Goal: Transaction & Acquisition: Purchase product/service

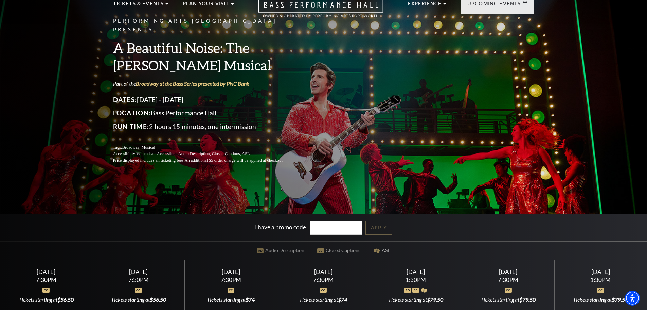
scroll to position [68, 0]
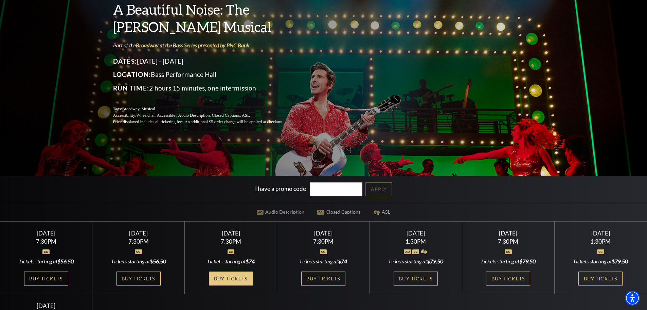
click at [230, 278] on link "Buy Tickets" at bounding box center [231, 278] width 44 height 14
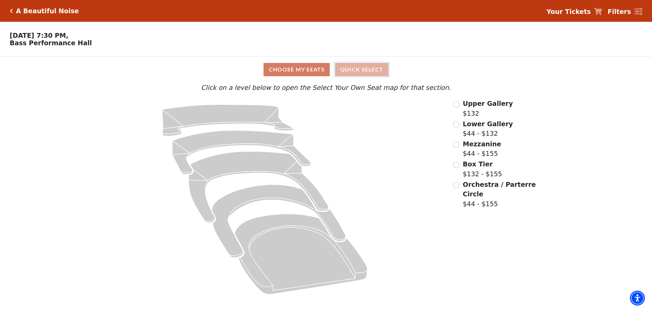
click at [374, 67] on button "Quick Select" at bounding box center [361, 69] width 53 height 13
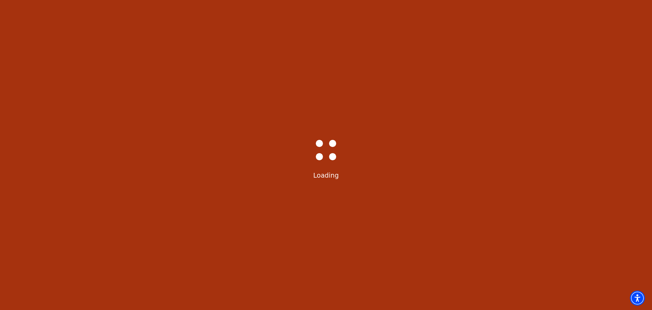
select select "6222"
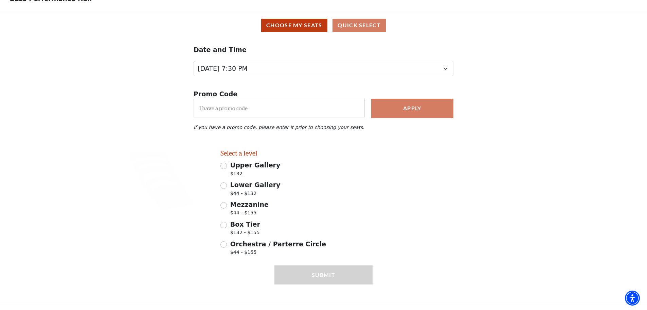
scroll to position [49, 0]
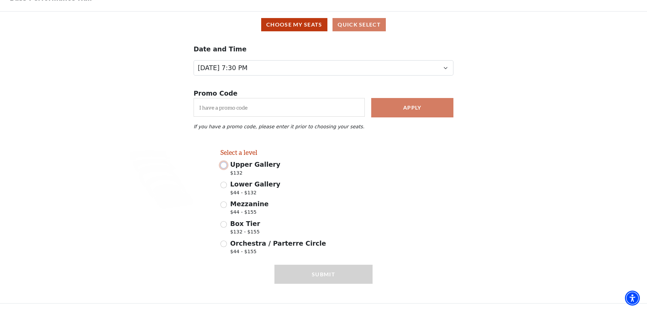
click at [223, 166] on input "Upper Gallery $132" at bounding box center [223, 165] width 6 height 6
radio input "true"
click at [225, 188] on div "Lower Gallery $44 - $132" at bounding box center [296, 188] width 152 height 19
click at [227, 186] on input "Lower Gallery $44 - $132" at bounding box center [223, 184] width 6 height 6
radio input "true"
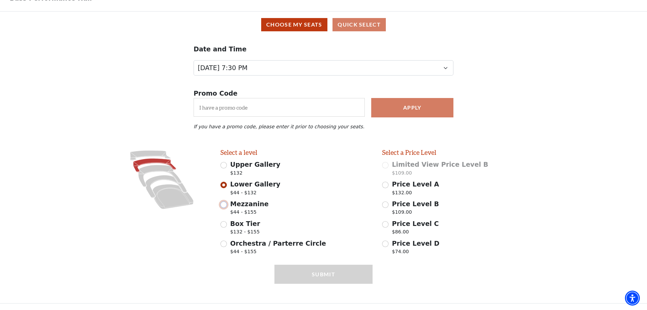
click at [226, 205] on input "Mezzanine $44 - $155" at bounding box center [223, 204] width 6 height 6
radio input "true"
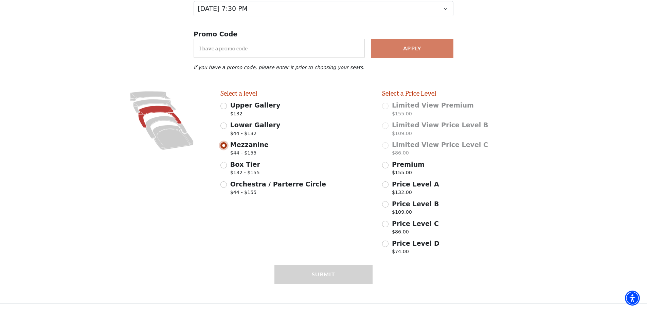
scroll to position [108, 0]
click at [225, 184] on input "Orchestra / Parterre Circle $44 - $155" at bounding box center [223, 184] width 6 height 6
radio input "true"
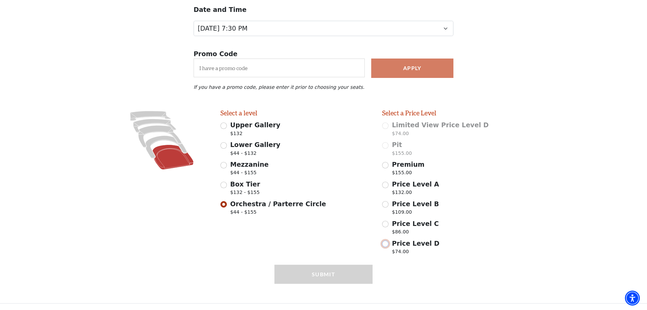
click at [388, 241] on input "Price Level D $74.00" at bounding box center [385, 243] width 6 height 6
radio input "true"
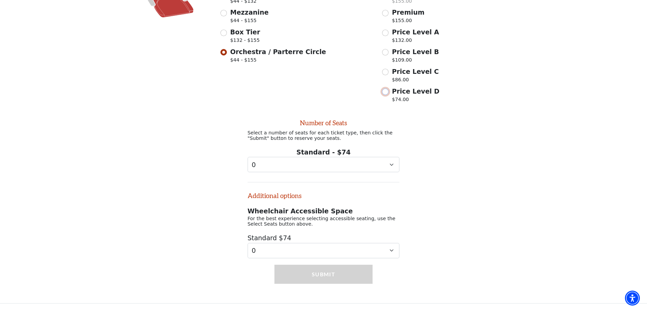
scroll to position [244, 0]
click at [389, 167] on select "0 1 2" at bounding box center [324, 164] width 152 height 15
select select "2"
click at [248, 157] on select "0 1 2" at bounding box center [324, 164] width 152 height 15
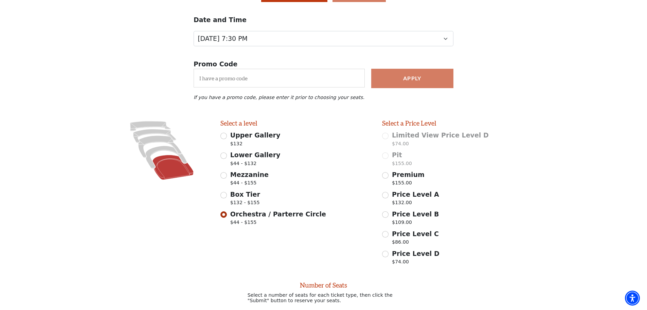
scroll to position [6, 0]
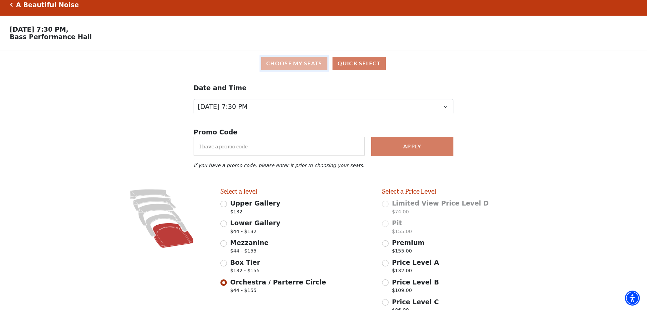
click at [317, 68] on button "Choose My Seats" at bounding box center [294, 63] width 66 height 13
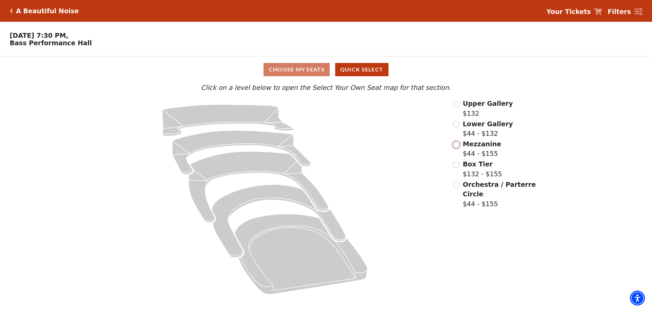
click at [455, 147] on input "Mezzanine$44 - $155\a" at bounding box center [456, 144] width 6 height 6
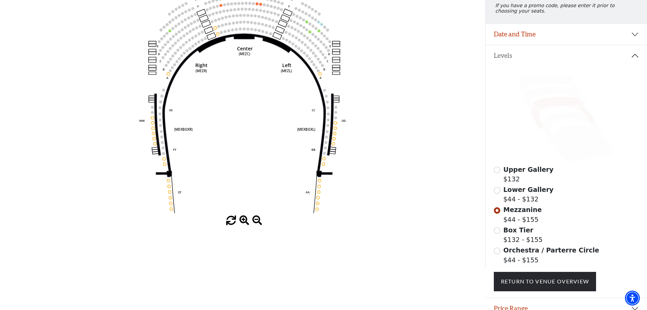
scroll to position [100, 0]
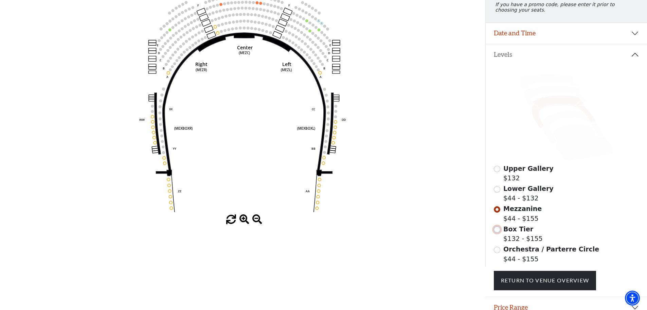
click at [499, 232] on input "Box Tier$132 - $155\a" at bounding box center [497, 229] width 6 height 6
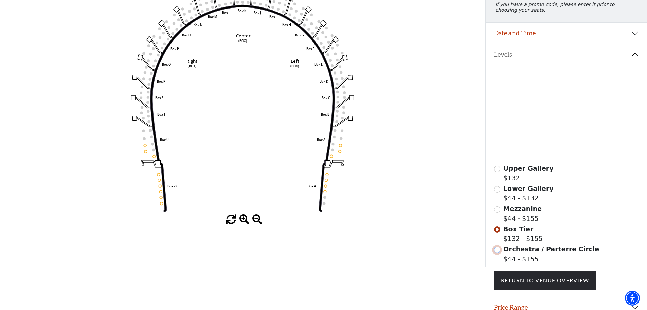
click at [495, 253] on input "Orchestra / Parterre Circle$44 - $155\a" at bounding box center [497, 249] width 6 height 6
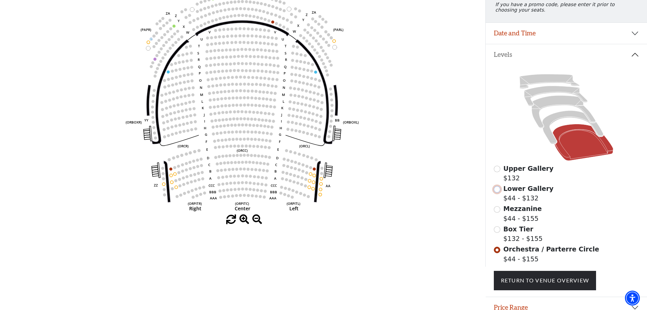
click at [496, 192] on input "Lower Gallery$44 - $132\a" at bounding box center [497, 189] width 6 height 6
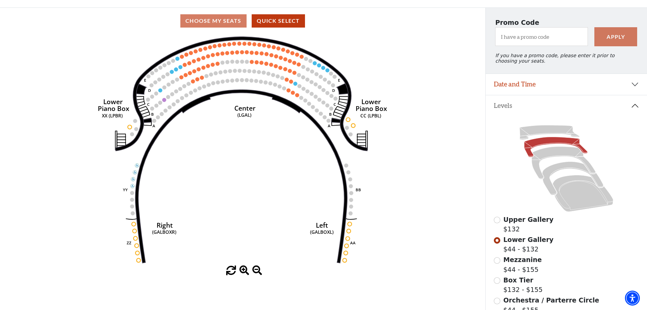
scroll to position [66, 0]
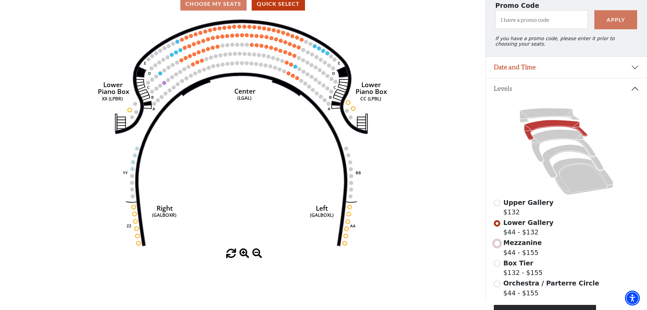
click at [496, 246] on input "Mezzanine$44 - $155\a" at bounding box center [497, 243] width 6 height 6
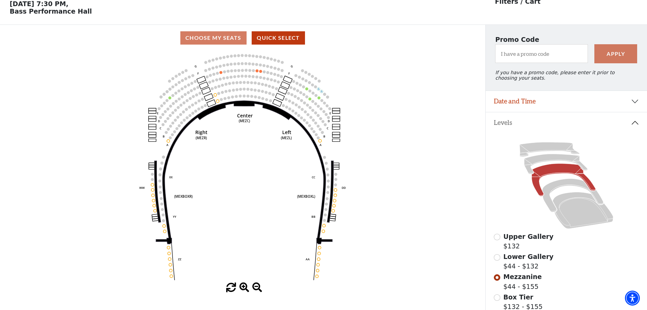
scroll to position [0, 0]
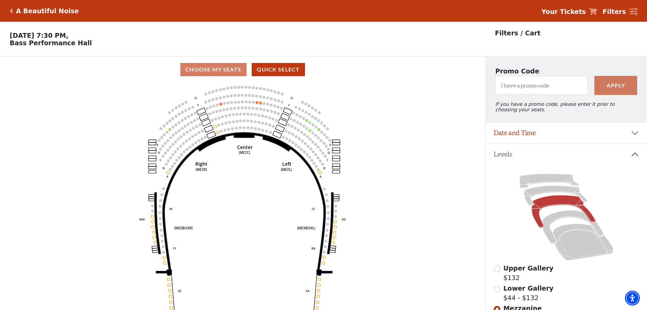
click at [10, 10] on icon "Click here to go back to filters" at bounding box center [11, 10] width 3 height 5
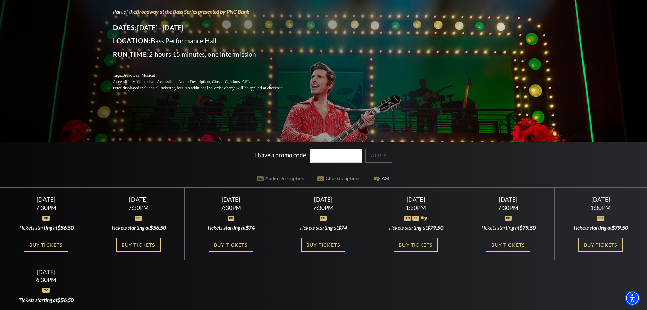
scroll to position [102, 0]
click at [61, 245] on link "Buy Tickets" at bounding box center [46, 244] width 44 height 14
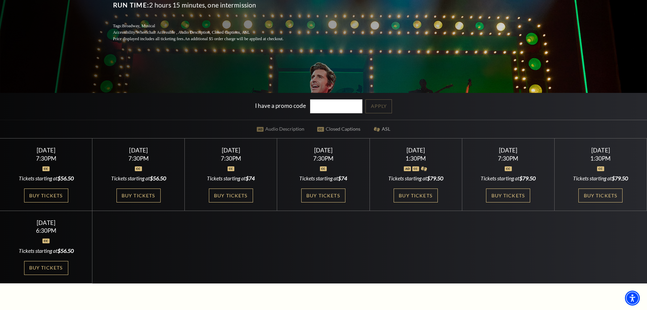
scroll to position [170, 0]
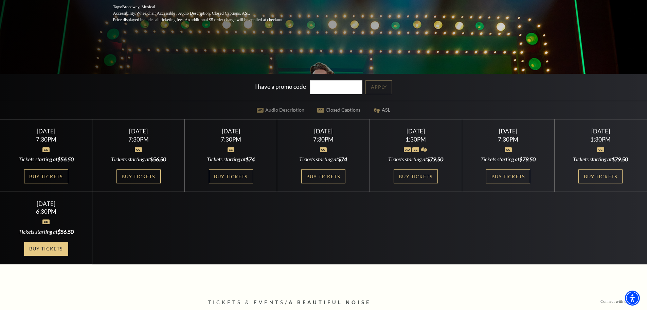
click at [40, 248] on link "Buy Tickets" at bounding box center [46, 249] width 44 height 14
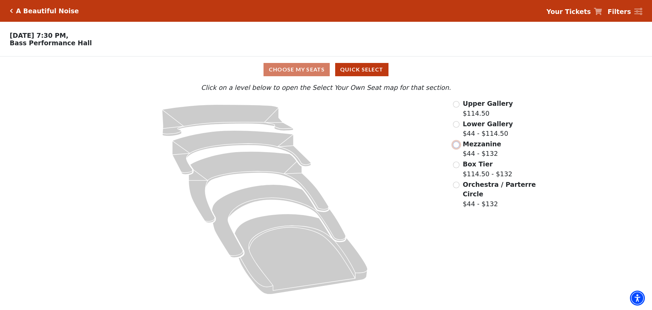
click at [457, 148] on input "Mezzanine$44 - $132\a" at bounding box center [456, 144] width 6 height 6
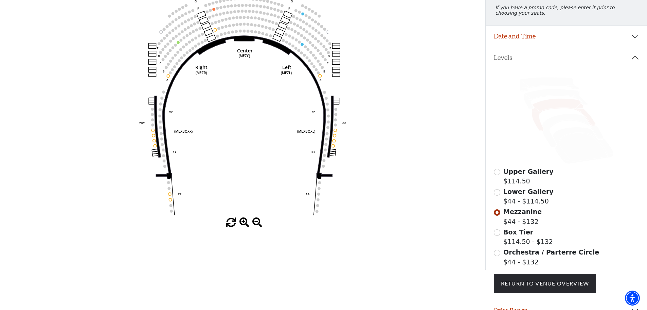
scroll to position [100, 0]
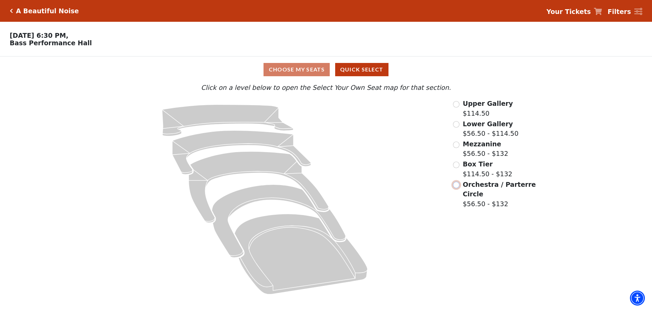
click at [455, 188] on input "Orchestra / Parterre Circle$56.50 - $132\a" at bounding box center [456, 184] width 6 height 6
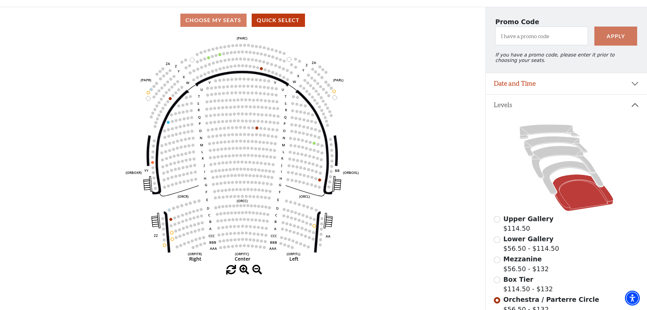
scroll to position [66, 0]
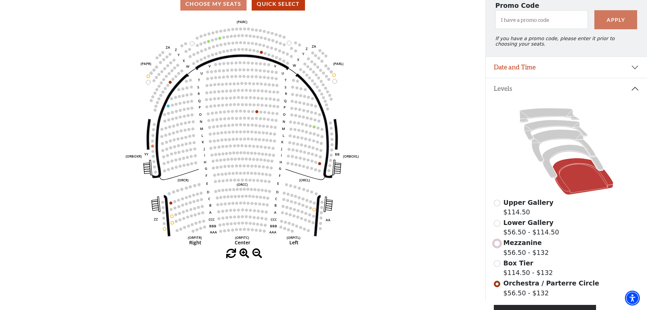
click at [497, 246] on input "Mezzanine$56.50 - $132\a" at bounding box center [497, 243] width 6 height 6
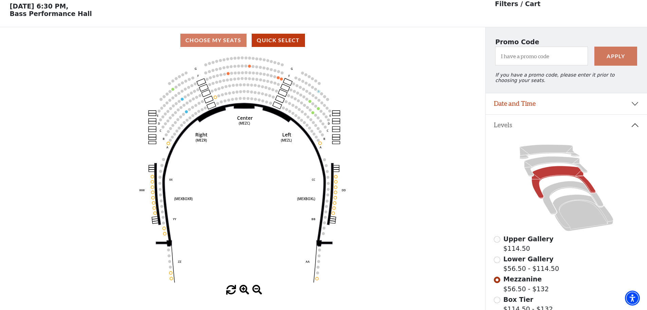
scroll to position [32, 0]
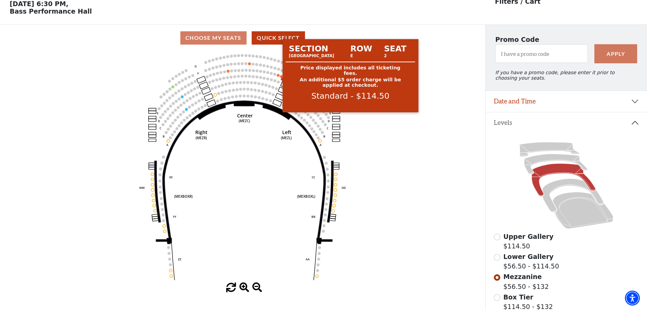
click at [277, 77] on use "Seat Selected" at bounding box center [278, 74] width 3 height 3
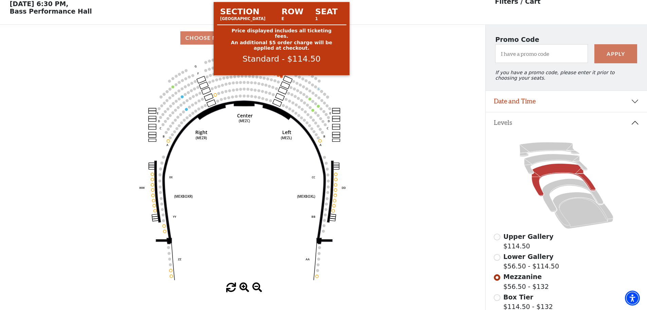
click at [281, 78] on circle at bounding box center [281, 76] width 3 height 3
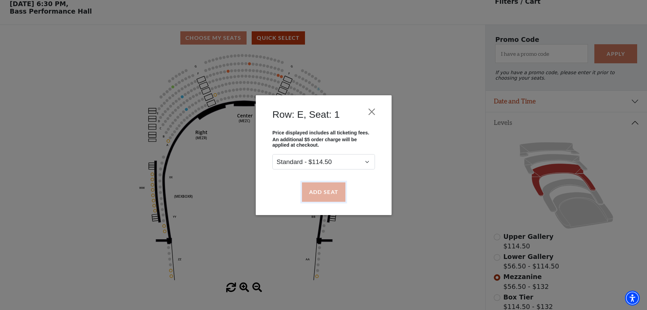
click at [337, 185] on button "Add Seat" at bounding box center [323, 191] width 43 height 19
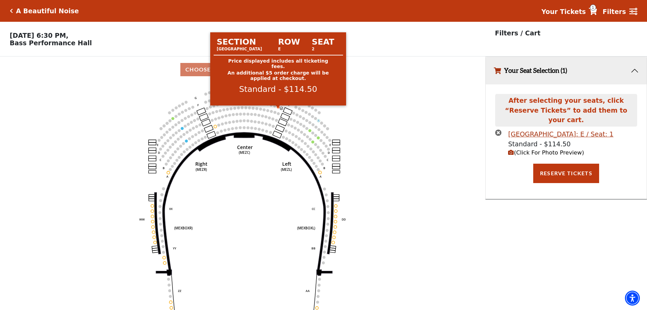
click at [278, 108] on circle at bounding box center [278, 106] width 3 height 3
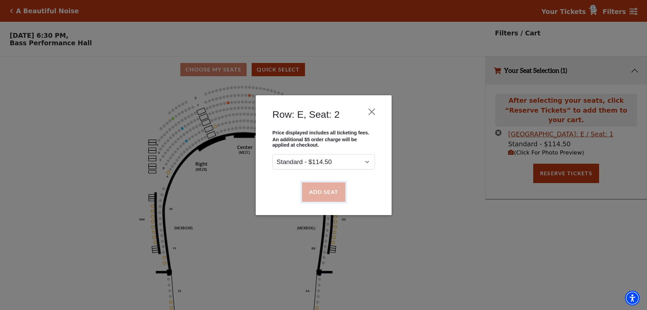
click at [325, 192] on button "Add Seat" at bounding box center [323, 191] width 43 height 19
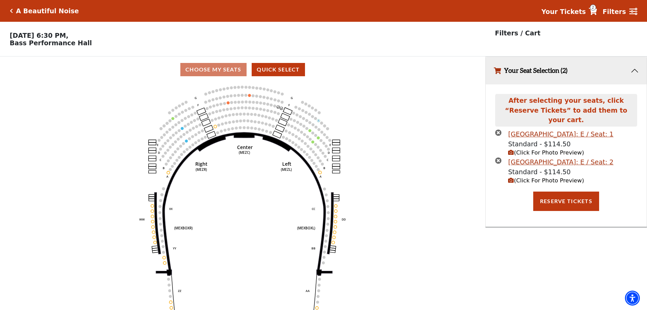
click at [529, 149] on span "(Click For Photo Preview)" at bounding box center [546, 152] width 76 height 6
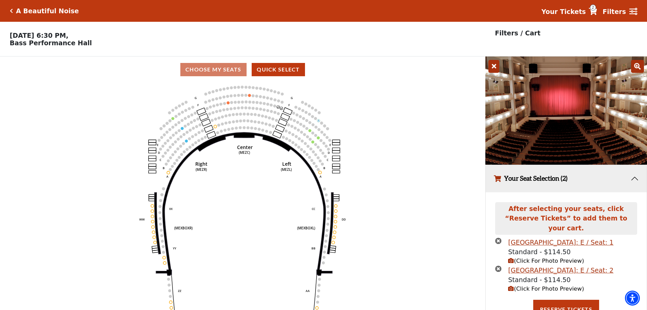
click at [495, 70] on icon at bounding box center [494, 66] width 11 height 13
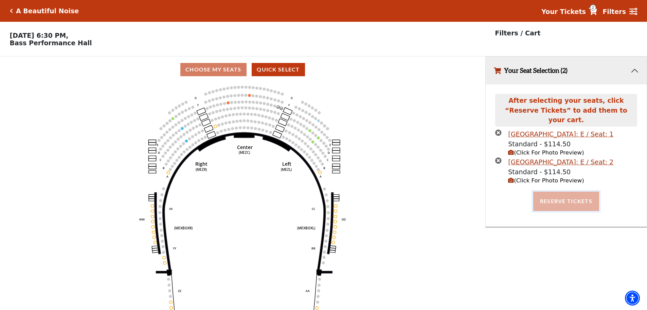
click at [546, 196] on button "Reserve Tickets" at bounding box center [566, 200] width 66 height 19
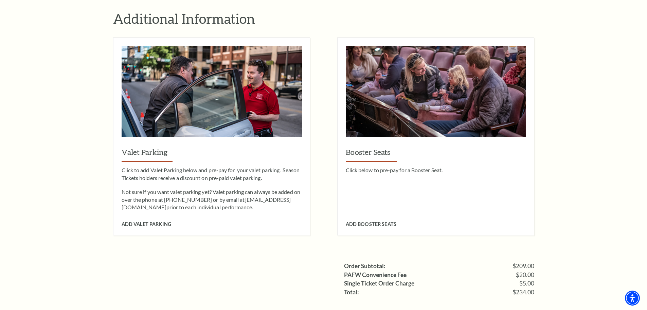
scroll to position [544, 0]
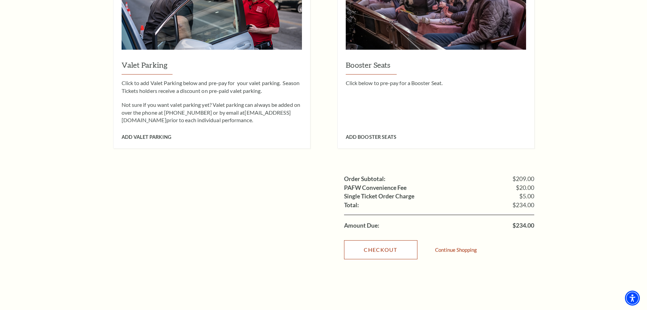
click at [379, 242] on link "Checkout" at bounding box center [380, 249] width 73 height 19
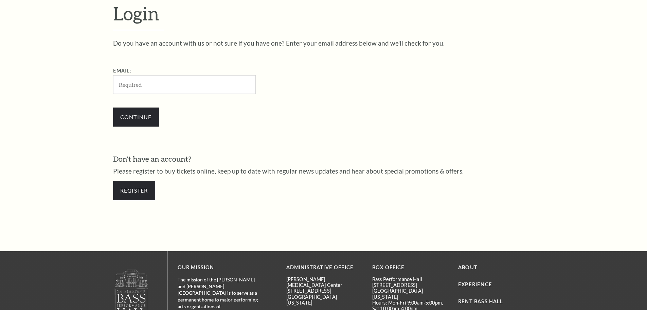
scroll to position [227, 0]
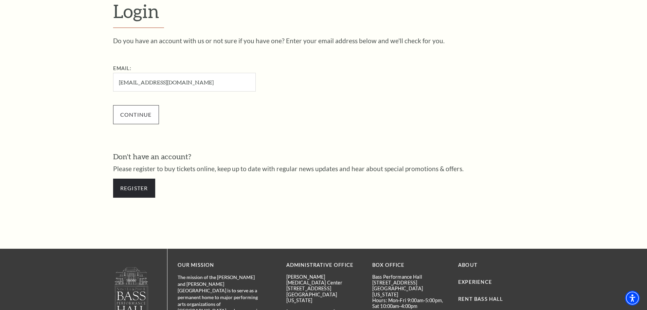
type input "[EMAIL_ADDRESS][DOMAIN_NAME]"
click at [146, 118] on input "Continue" at bounding box center [136, 114] width 46 height 19
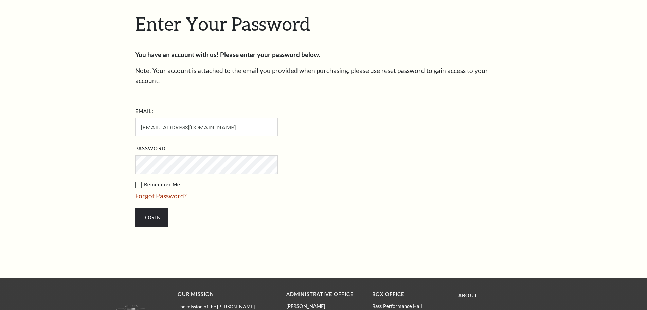
scroll to position [234, 0]
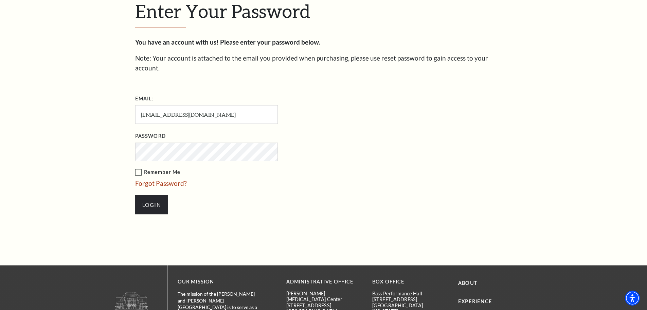
click at [135, 195] on input "Login" at bounding box center [151, 204] width 33 height 19
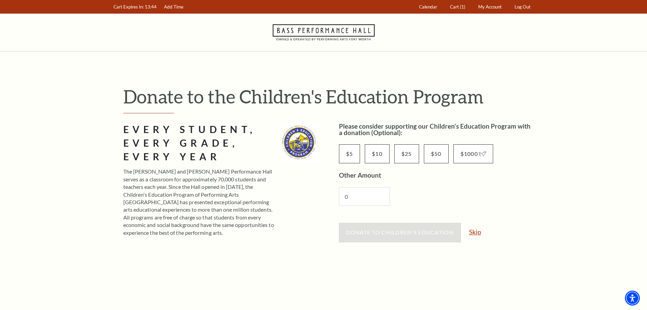
click at [477, 232] on link "Skip" at bounding box center [475, 231] width 12 height 6
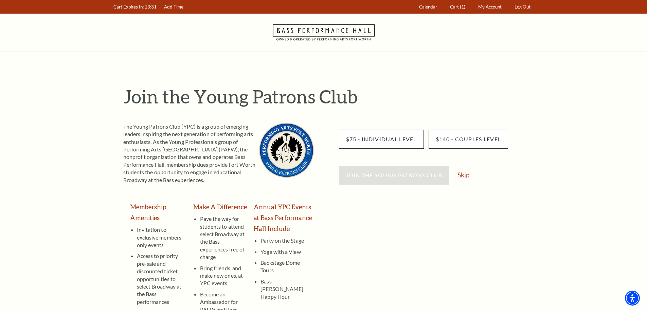
click at [465, 171] on link "Skip" at bounding box center [464, 174] width 12 height 6
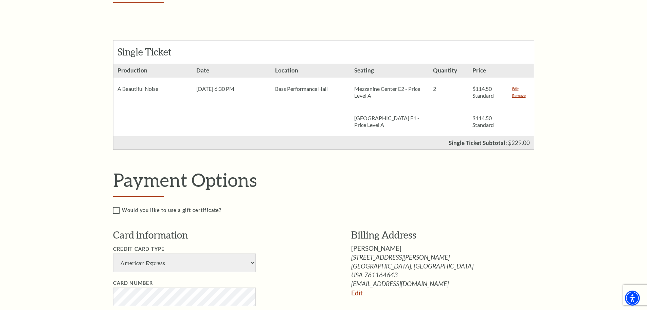
scroll to position [238, 0]
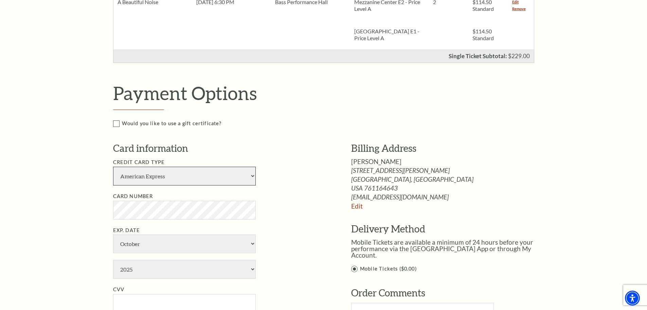
click at [254, 177] on select "American Express Visa Master Card Discover" at bounding box center [184, 175] width 143 height 19
select select "25"
click at [113, 166] on select "American Express Visa Master Card Discover" at bounding box center [184, 175] width 143 height 19
click at [130, 242] on select "January February March April May June July August September October November De…" at bounding box center [184, 243] width 143 height 19
select select "4"
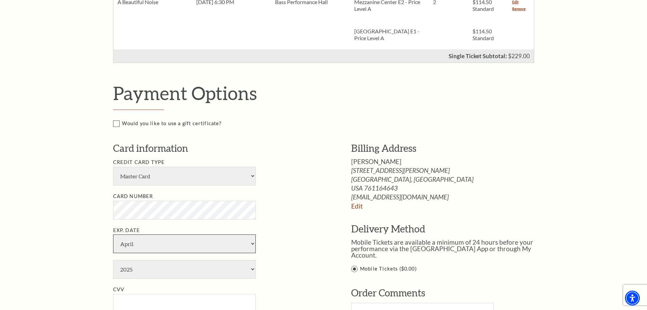
click at [113, 234] on select "January February March April May June July August September October November De…" at bounding box center [184, 243] width 143 height 19
click at [129, 265] on select "2025 2026 2027 2028 2029 2030 2031 2032 2033 2034" at bounding box center [184, 269] width 143 height 19
select select "2027"
click at [113, 260] on select "2025 2026 2027 2028 2029 2030 2031 2032 2033 2034" at bounding box center [184, 269] width 143 height 19
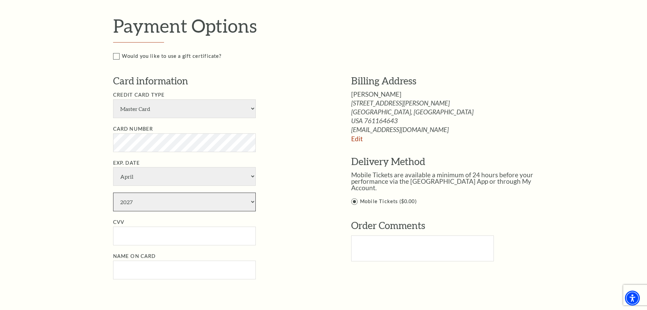
scroll to position [306, 0]
click at [136, 236] on input "CVV" at bounding box center [184, 235] width 143 height 19
type input "687"
click at [122, 270] on input "Name on Card" at bounding box center [184, 269] width 143 height 19
type input "Lindsey Owen Stripling"
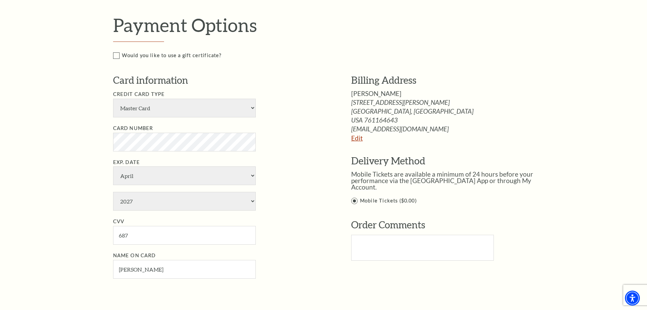
click at [358, 139] on link "Edit" at bounding box center [357, 138] width 12 height 8
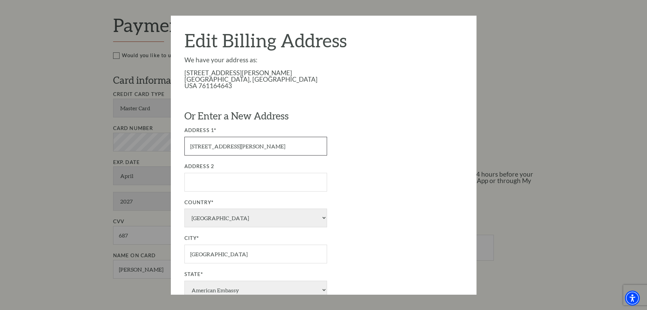
drag, startPoint x: 247, startPoint y: 148, endPoint x: 178, endPoint y: 147, distance: 69.7
click at [178, 147] on div "Edit Billing Address We have your address as: 6240 Malvey Ave Fort Worth, TX US…" at bounding box center [324, 155] width 306 height 279
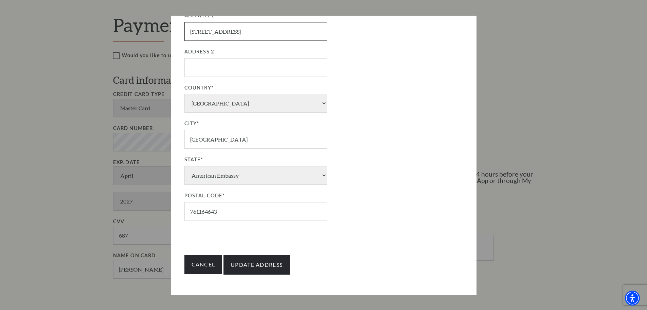
scroll to position [115, 0]
type input "6701 Woodstock Road"
drag, startPoint x: 235, startPoint y: 210, endPoint x: 163, endPoint y: 210, distance: 71.3
click at [163, 210] on div "Payment Options Would you like to use a gift certificate? Gift Certificate Numb…" at bounding box center [331, 156] width 436 height 284
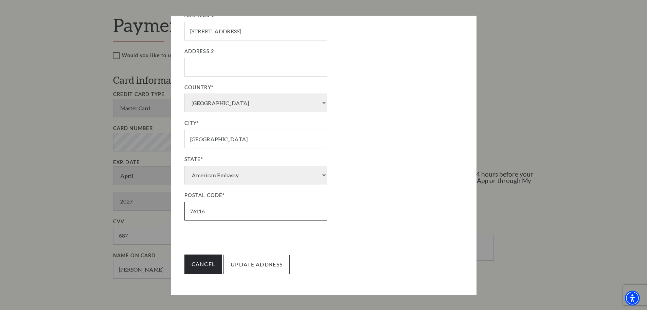
type input "76116"
click at [257, 267] on input "Update Address" at bounding box center [257, 263] width 66 height 19
type input "Update Address"
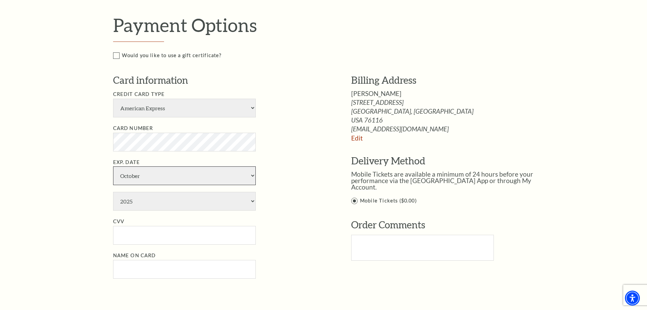
click at [135, 171] on select "January February March April May June July August September October November De…" at bounding box center [184, 175] width 143 height 19
select select "4"
click at [113, 166] on select "January February March April May June July August September October November De…" at bounding box center [184, 175] width 143 height 19
click at [136, 204] on select "2025 2026 2027 2028 2029 2030 2031 2032 2033 2034" at bounding box center [184, 201] width 143 height 19
select select "2027"
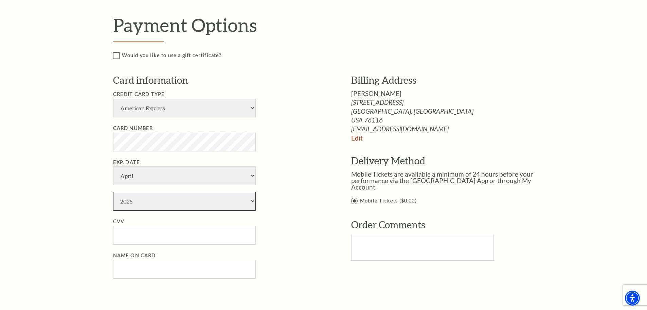
click at [113, 192] on select "2025 2026 2027 2028 2029 2030 2031 2032 2033 2034" at bounding box center [184, 201] width 143 height 19
click at [136, 233] on input "CVV" at bounding box center [184, 235] width 143 height 19
type input "687"
click at [158, 102] on select "American Express Visa Master Card Discover" at bounding box center [184, 108] width 143 height 19
select select "25"
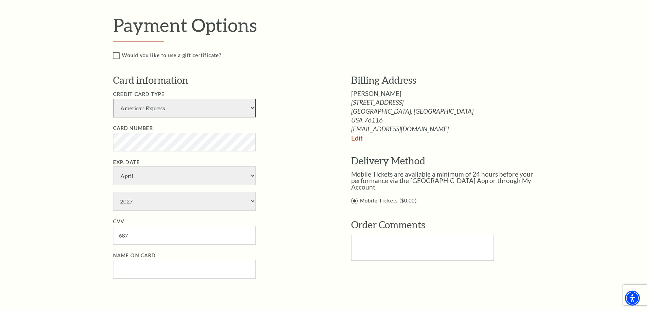
click at [113, 99] on select "American Express Visa Master Card Discover" at bounding box center [184, 108] width 143 height 19
click at [143, 266] on input "Name on Card" at bounding box center [184, 269] width 143 height 19
type input "Lindsey Owen Stripling"
click at [297, 234] on li "CVV 687" at bounding box center [222, 230] width 218 height 27
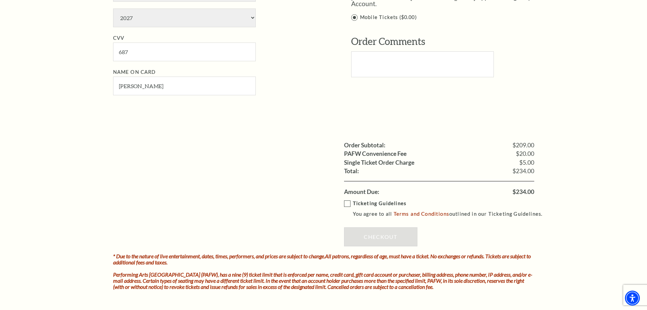
scroll to position [510, 0]
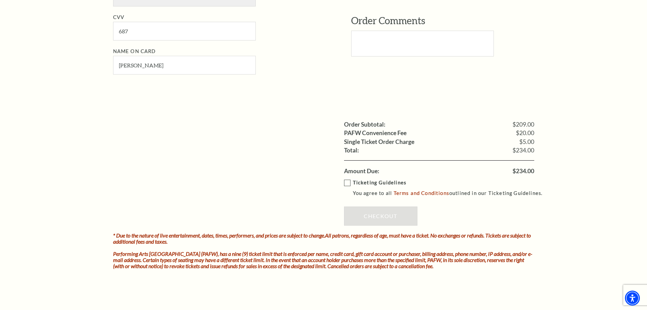
click at [348, 184] on label "Ticketing Guidelines You agree to all Terms and Conditions outlined in our Tick…" at bounding box center [446, 187] width 205 height 19
click at [0, 0] on input "Ticketing Guidelines You agree to all Terms and Conditions outlined in our Tick…" at bounding box center [0, 0] width 0 height 0
click at [370, 220] on link "Checkout" at bounding box center [380, 215] width 73 height 19
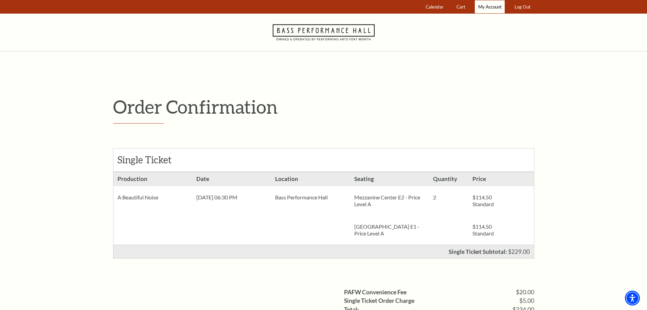
click at [495, 8] on span "My Account" at bounding box center [489, 6] width 23 height 5
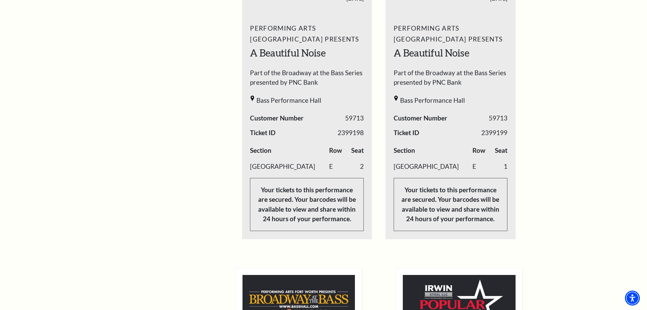
scroll to position [272, 0]
